Goal: Task Accomplishment & Management: Use online tool/utility

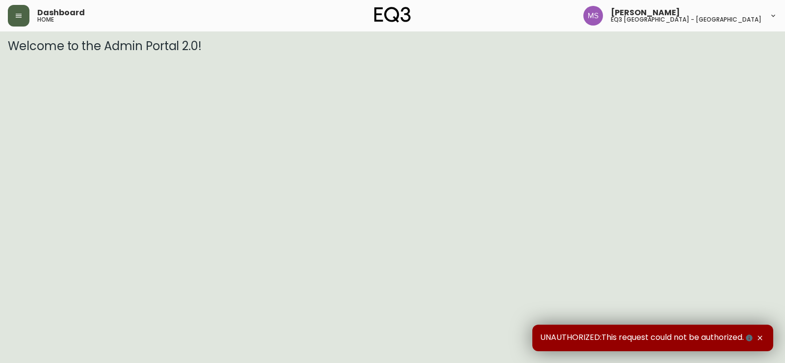
click at [16, 17] on icon "button" at bounding box center [19, 16] width 6 height 4
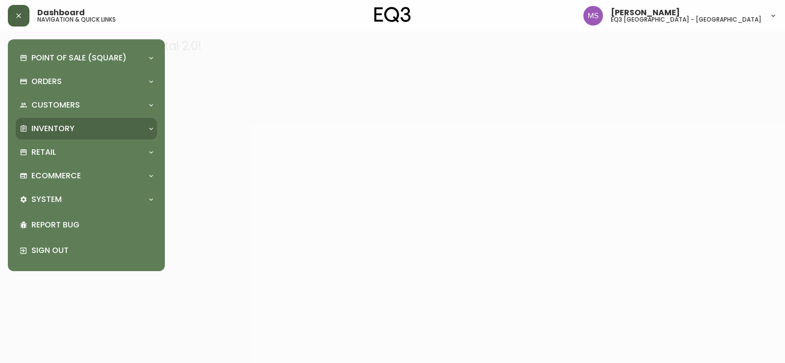
click at [47, 136] on div "Inventory" at bounding box center [86, 129] width 141 height 22
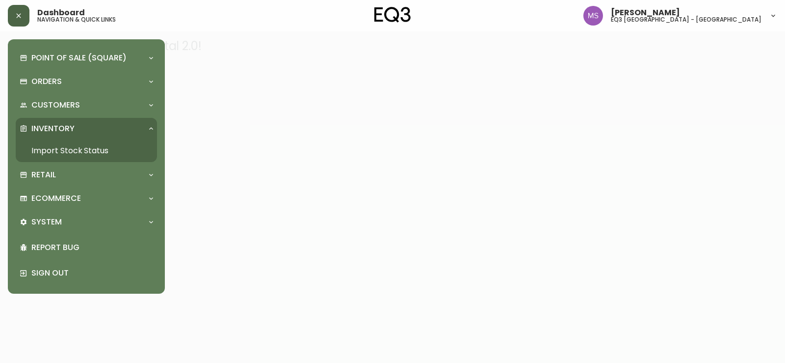
click at [70, 145] on link "Import Stock Status" at bounding box center [86, 150] width 141 height 23
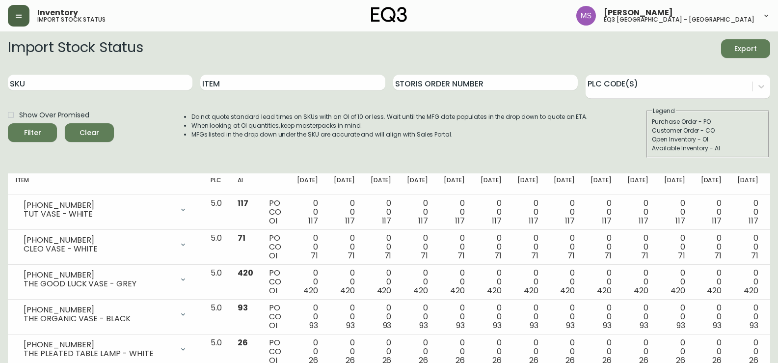
click at [19, 18] on icon "button" at bounding box center [19, 16] width 8 height 8
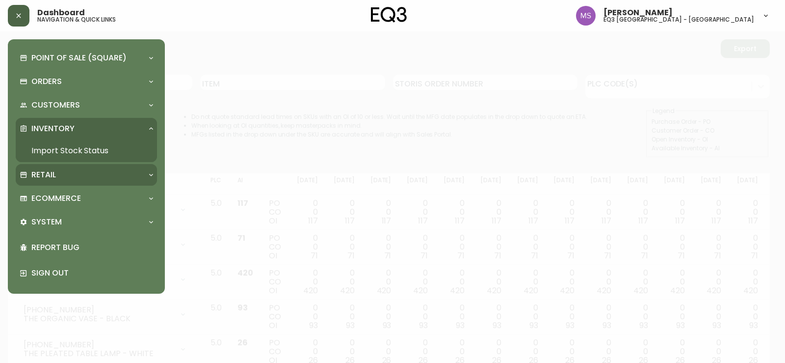
click at [41, 174] on p "Retail" at bounding box center [43, 174] width 25 height 11
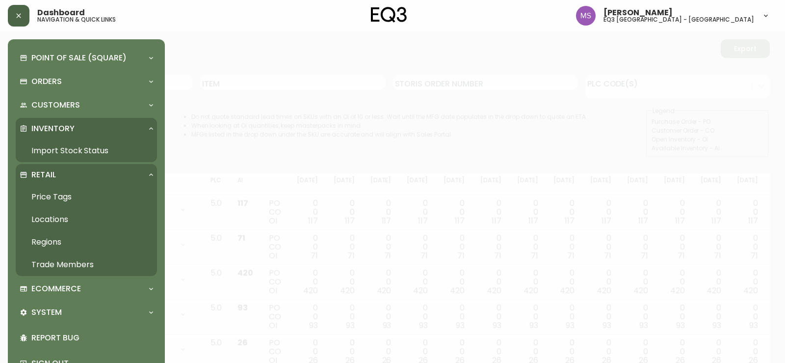
click at [53, 198] on link "Price Tags" at bounding box center [86, 196] width 141 height 23
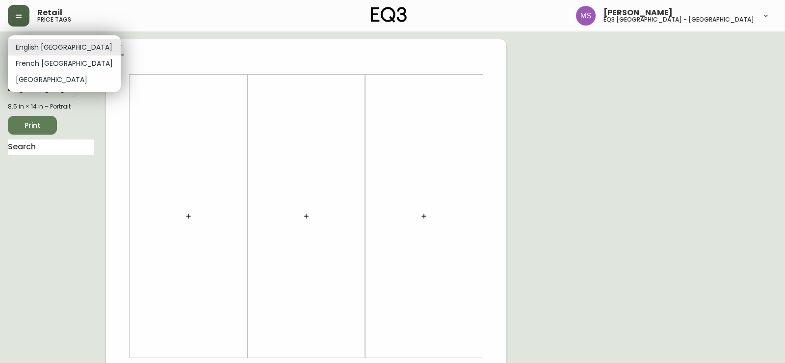
click at [59, 45] on body "Retail price tags [PERSON_NAME] eq3 [GEOGRAPHIC_DATA] - st laurent English [GEO…" at bounding box center [392, 349] width 785 height 699
click at [40, 61] on li "French [GEOGRAPHIC_DATA]" at bounding box center [64, 63] width 113 height 16
type input "fr_CA"
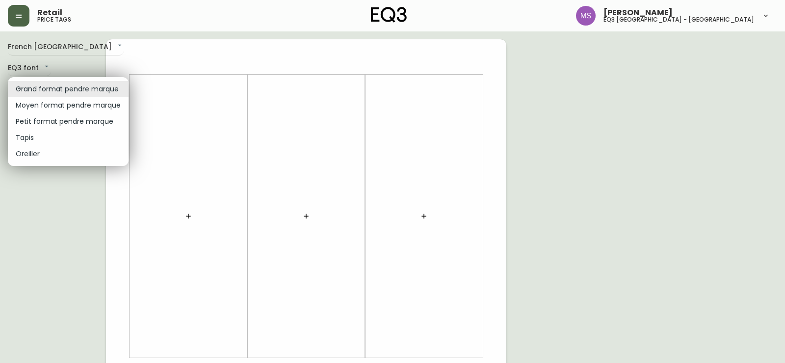
click at [71, 88] on body "Retail price tags [PERSON_NAME] eq3 [GEOGRAPHIC_DATA] - [GEOGRAPHIC_DATA] fr_CA…" at bounding box center [392, 349] width 785 height 699
click at [70, 125] on li "Petit format pendre marque" at bounding box center [68, 121] width 121 height 16
type input "small"
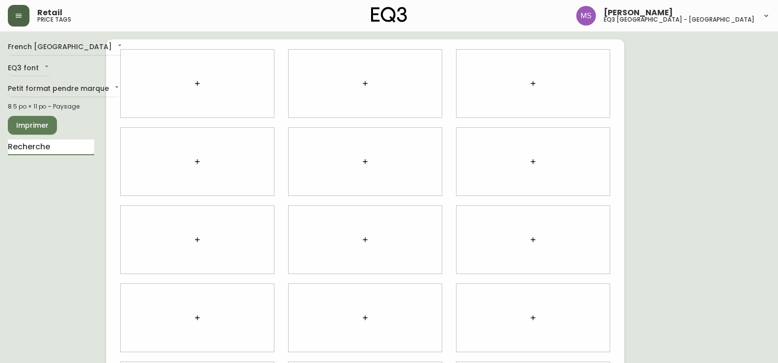
click at [44, 144] on input "text" at bounding box center [51, 147] width 86 height 16
type input "[GEOGRAPHIC_DATA]"
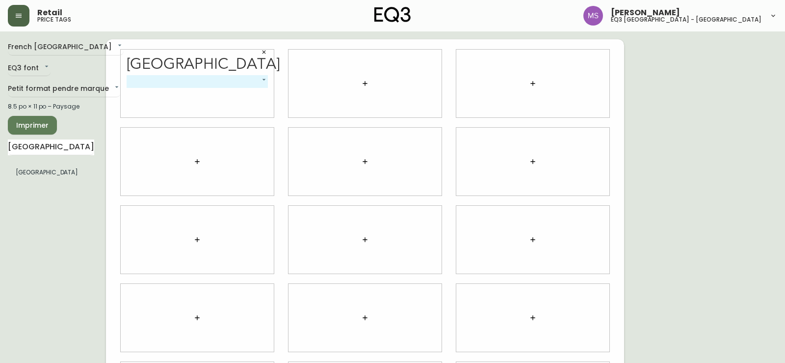
click at [264, 78] on body "Retail price tags [PERSON_NAME] eq3 [GEOGRAPHIC_DATA] - [GEOGRAPHIC_DATA] fr_CA…" at bounding box center [392, 220] width 785 height 440
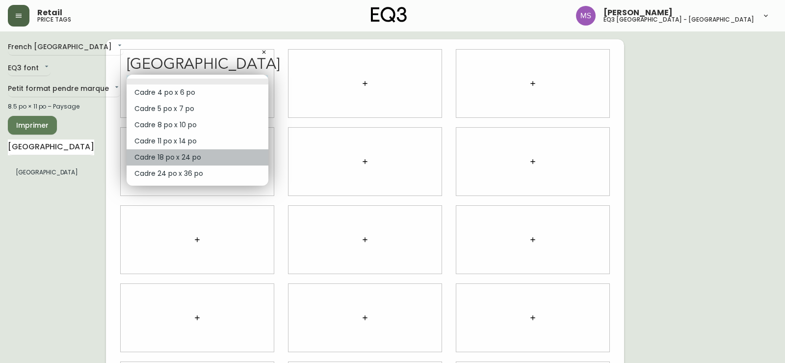
click at [185, 155] on li "Cadre 18 po x 24 po" at bounding box center [198, 157] width 142 height 16
type input "4"
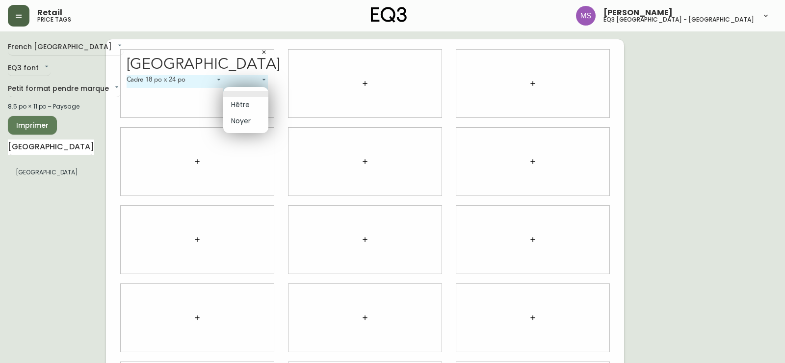
click at [264, 90] on body "Retail price tags [PERSON_NAME] eq3 [GEOGRAPHIC_DATA] - [GEOGRAPHIC_DATA] fr_CA…" at bounding box center [392, 220] width 785 height 440
click at [247, 105] on li "Hêtre" at bounding box center [245, 105] width 45 height 16
type input "0"
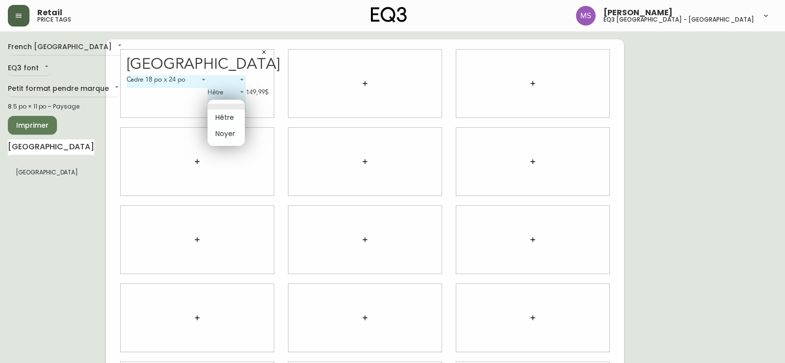
click at [241, 106] on body "Retail price tags [PERSON_NAME] eq3 [GEOGRAPHIC_DATA] - st laurent [GEOGRAPHIC_…" at bounding box center [392, 220] width 785 height 440
click at [150, 106] on div at bounding box center [392, 181] width 785 height 363
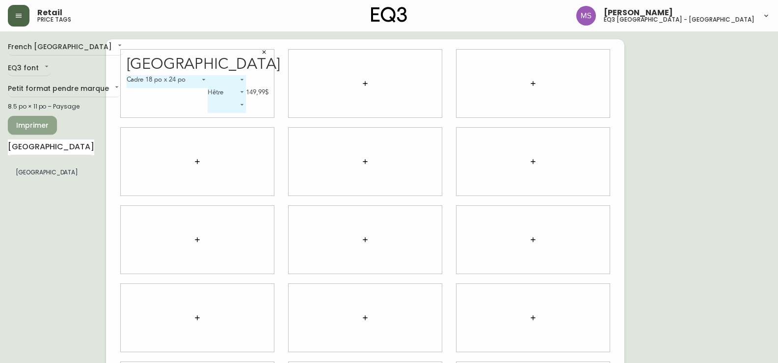
click at [32, 124] on span "Imprimer" at bounding box center [32, 125] width 33 height 12
click at [34, 127] on span "Imprimer" at bounding box center [32, 125] width 33 height 12
click at [25, 131] on span "Imprimer" at bounding box center [32, 125] width 33 height 12
click at [265, 51] on icon "button" at bounding box center [264, 52] width 6 height 6
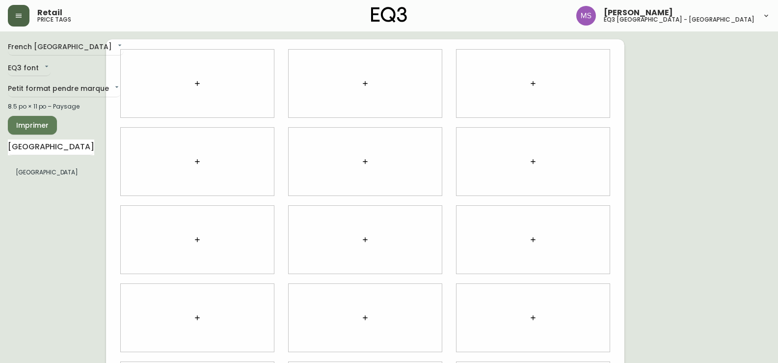
click at [21, 15] on icon "button" at bounding box center [19, 16] width 8 height 8
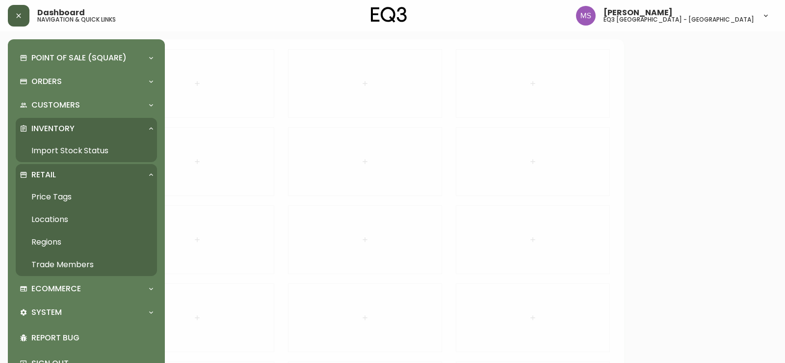
click at [40, 146] on link "Import Stock Status" at bounding box center [86, 150] width 141 height 23
